Goal: Check status: Check status

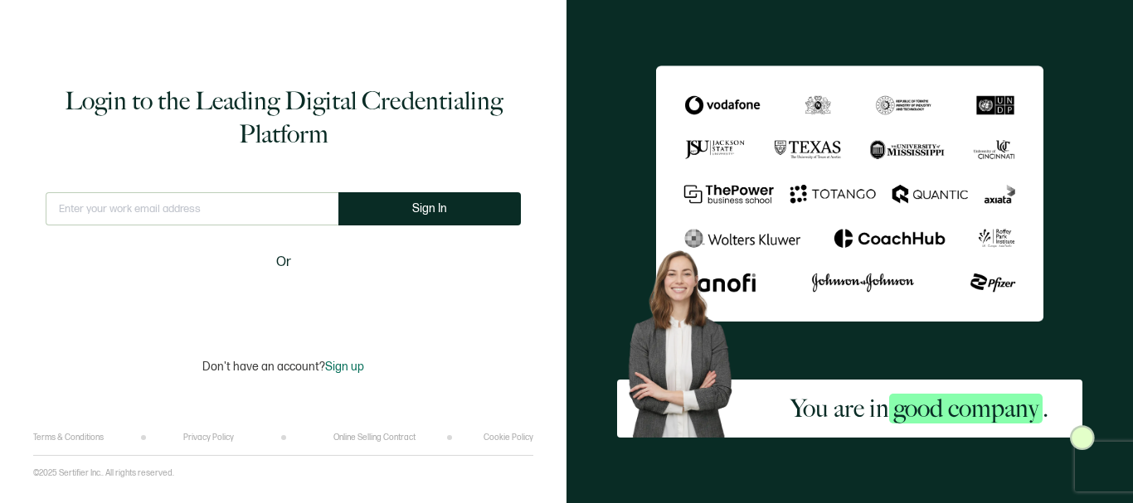
click at [163, 206] on input "text" at bounding box center [192, 208] width 293 height 33
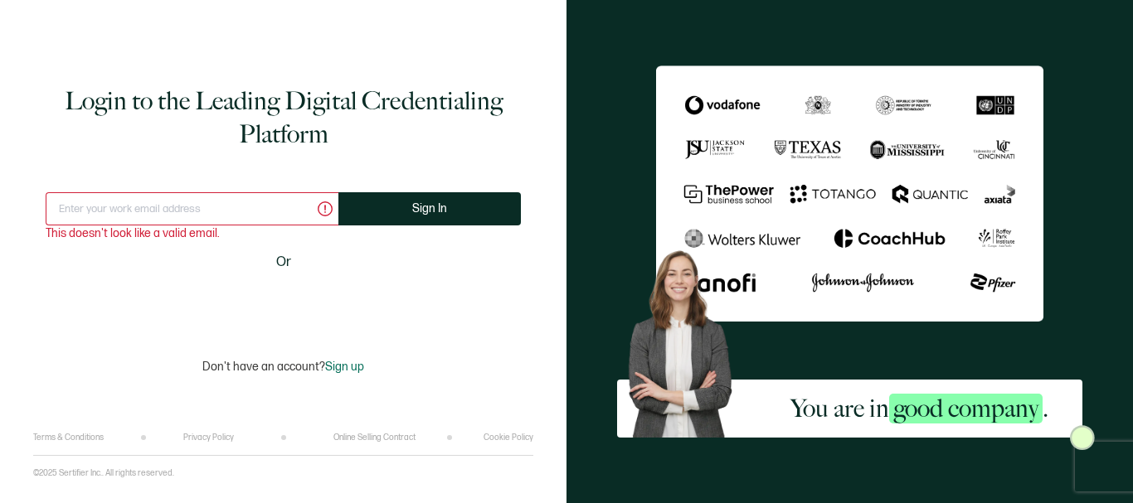
click at [125, 214] on input "text" at bounding box center [192, 208] width 293 height 33
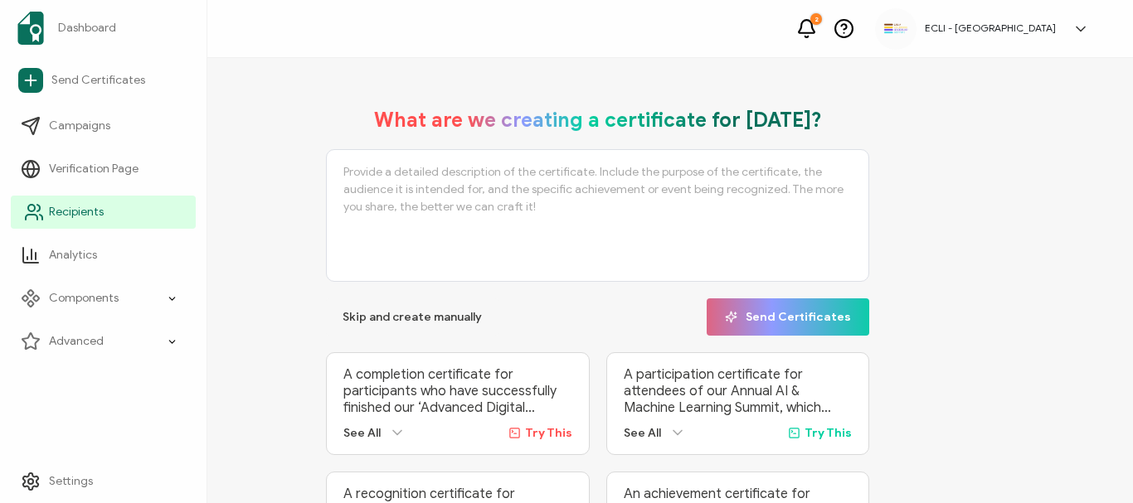
click at [30, 210] on icon at bounding box center [34, 212] width 20 height 20
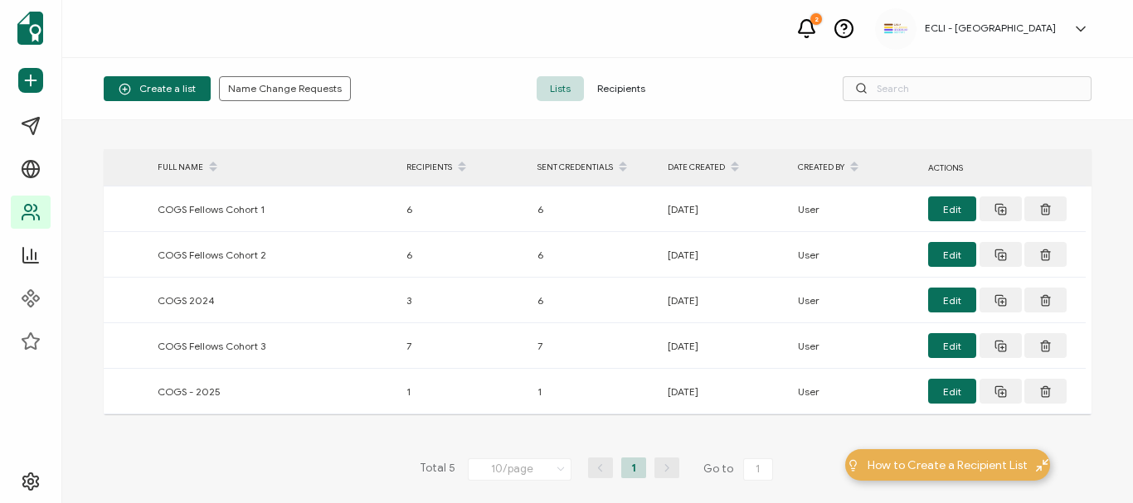
click at [626, 87] on span "Recipients" at bounding box center [621, 88] width 75 height 25
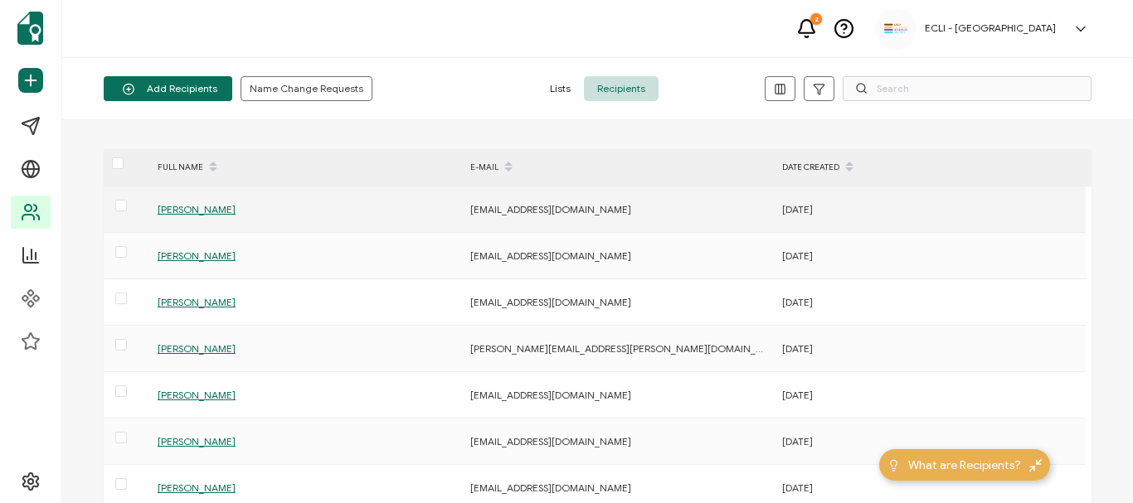
click at [197, 216] on div "[PERSON_NAME]" at bounding box center [304, 209] width 311 height 19
click at [197, 212] on span "[PERSON_NAME]" at bounding box center [197, 209] width 78 height 12
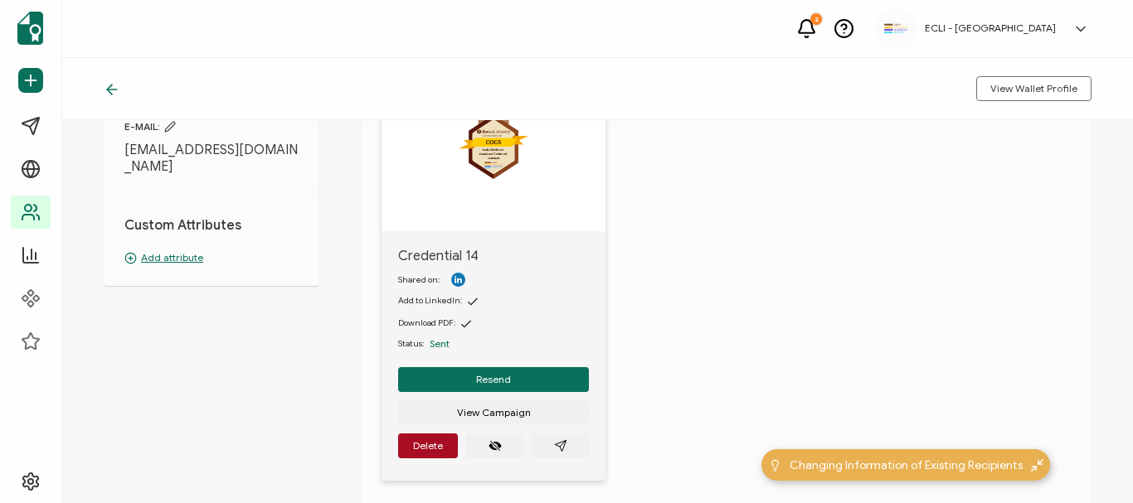
scroll to position [166, 0]
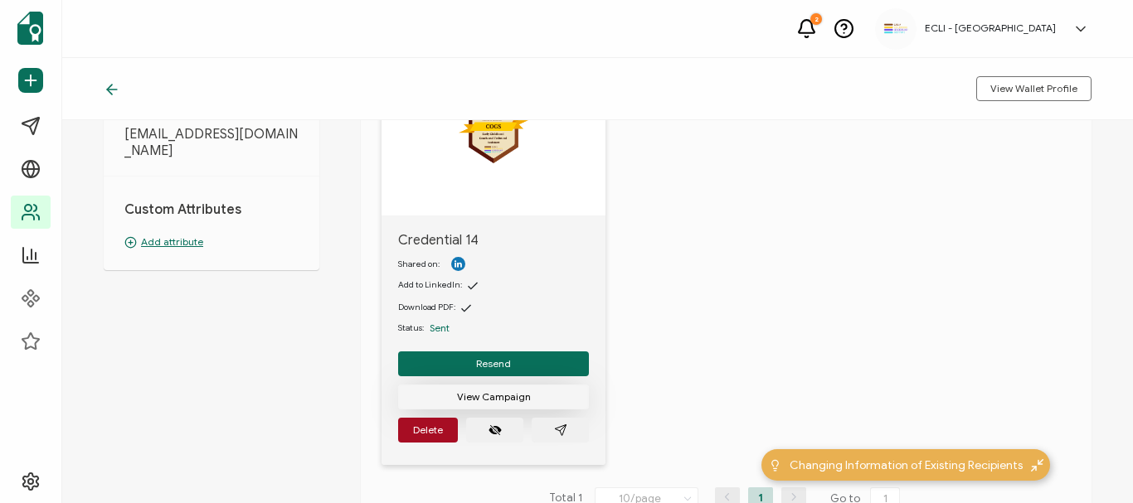
click at [501, 392] on span "View Campaign" at bounding box center [494, 397] width 74 height 10
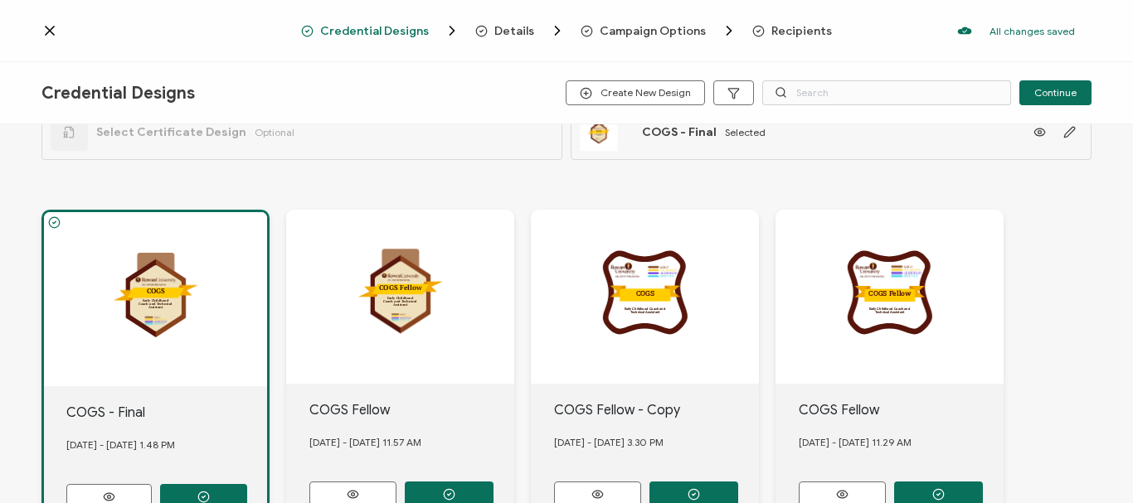
scroll to position [83, 0]
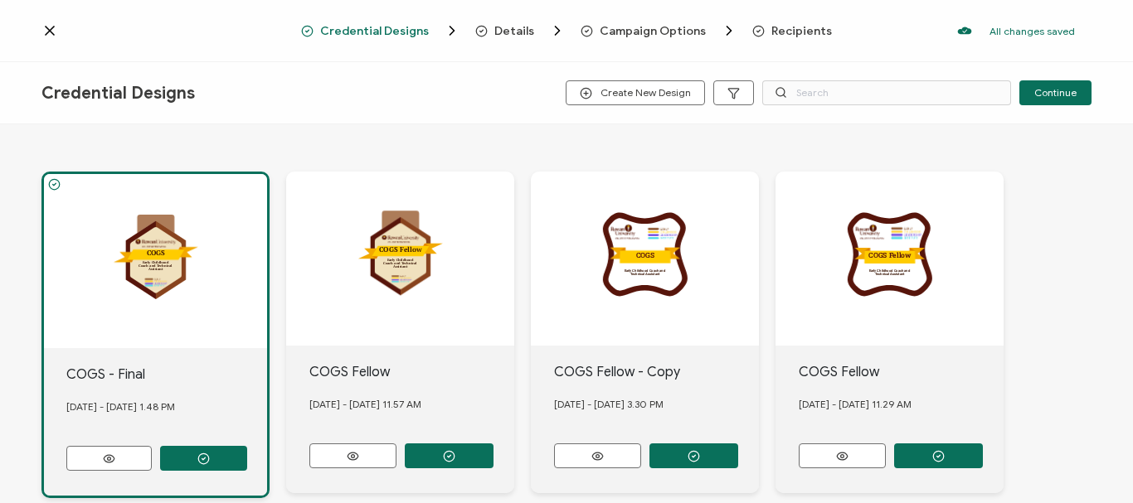
drag, startPoint x: 160, startPoint y: 272, endPoint x: 114, endPoint y: 142, distance: 137.9
click at [114, 142] on div "Early Childhood Coach and Technical Assistant .uuid-0ae444a0-319c-44f9-b835-de2…" at bounding box center [566, 503] width 1050 height 731
click at [168, 274] on div "Early Childhood Coach and Technical Assistant .uuid-0ae444a0-319c-44f9-b835-de2…" at bounding box center [155, 261] width 223 height 174
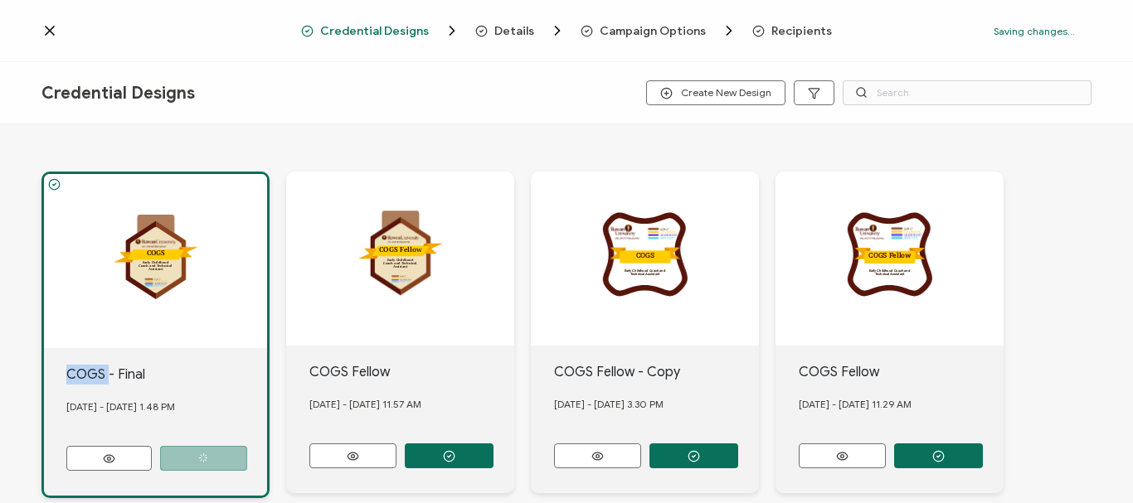
click at [168, 274] on div "Early Childhood Coach and Technical Assistant .uuid-0ae444a0-319c-44f9-b835-de2…" at bounding box center [155, 261] width 223 height 174
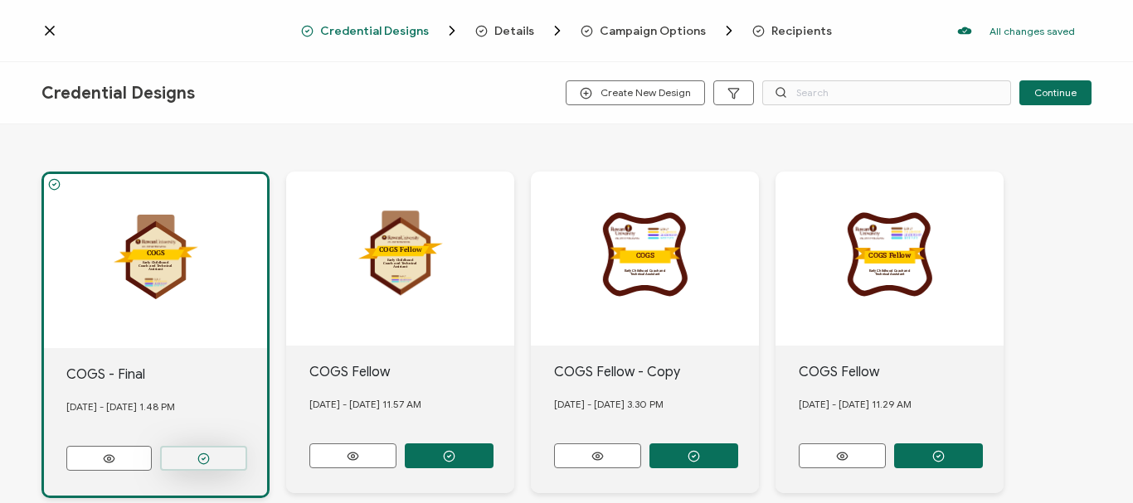
click at [205, 453] on icon "button" at bounding box center [203, 459] width 12 height 12
click at [49, 27] on icon at bounding box center [49, 30] width 17 height 17
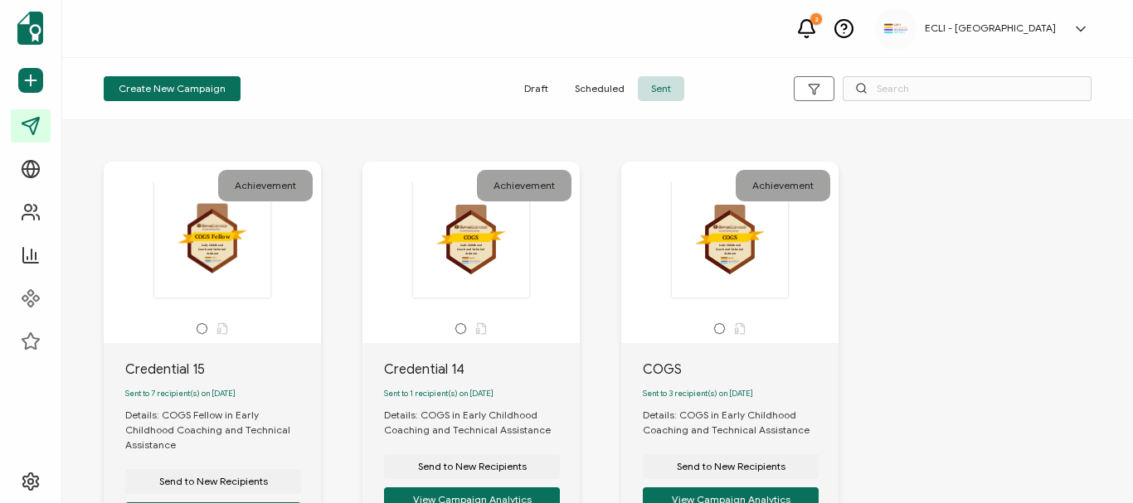
scroll to position [83, 0]
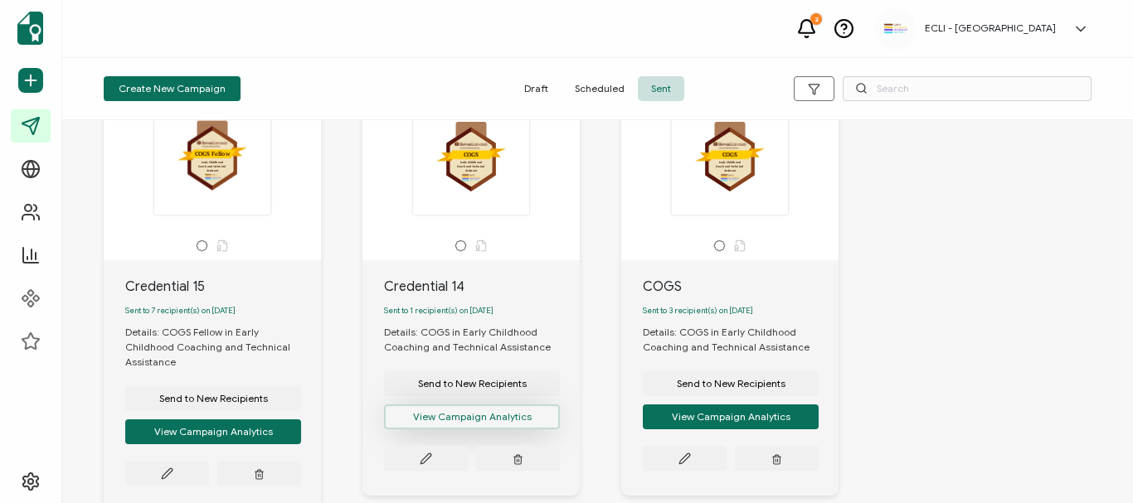
click at [468, 426] on button "View Campaign Analytics" at bounding box center [472, 417] width 176 height 25
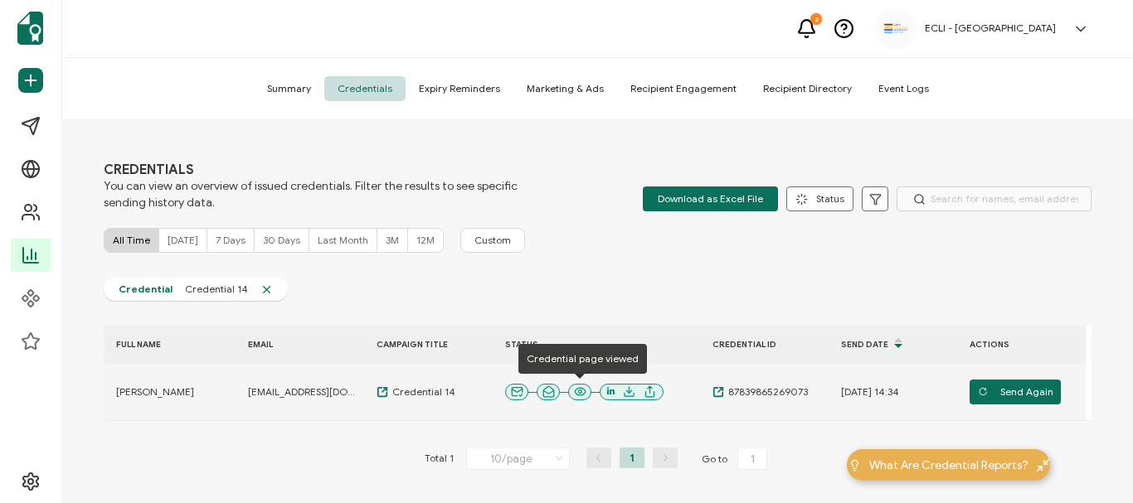
click at [583, 392] on icon at bounding box center [580, 392] width 12 height 12
click at [403, 393] on span "Credential 14" at bounding box center [421, 392] width 67 height 13
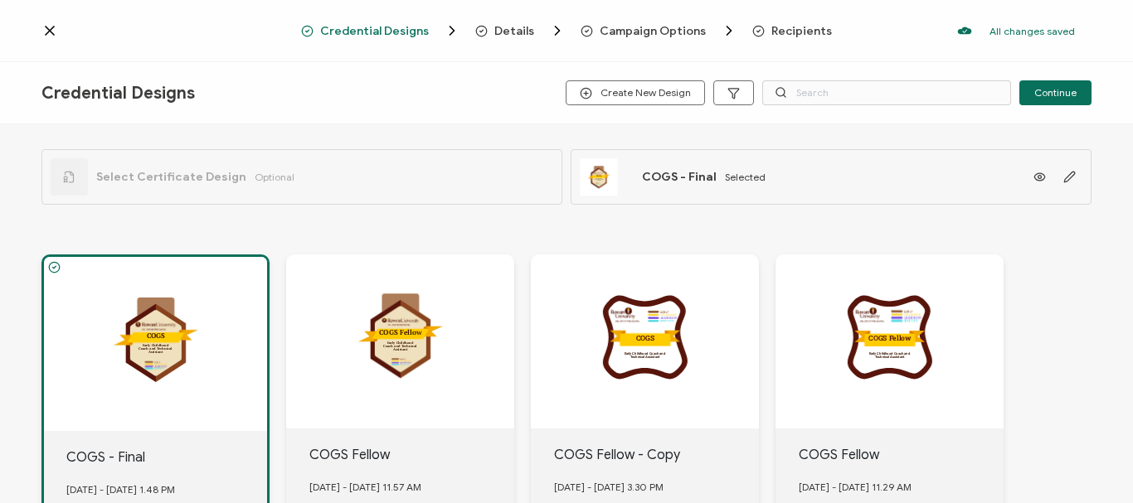
scroll to position [166, 0]
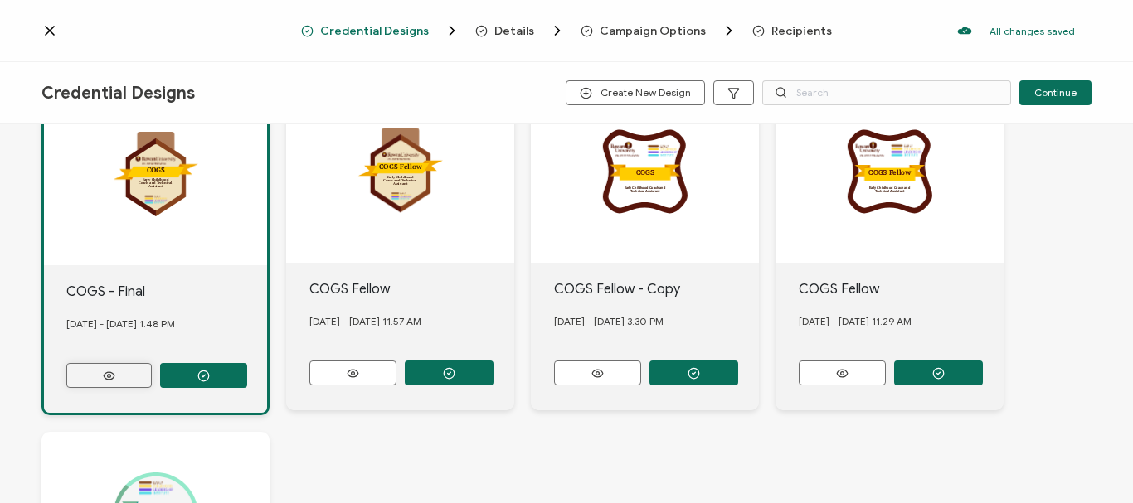
click at [95, 370] on button at bounding box center [108, 375] width 85 height 25
